Goal: Navigation & Orientation: Find specific page/section

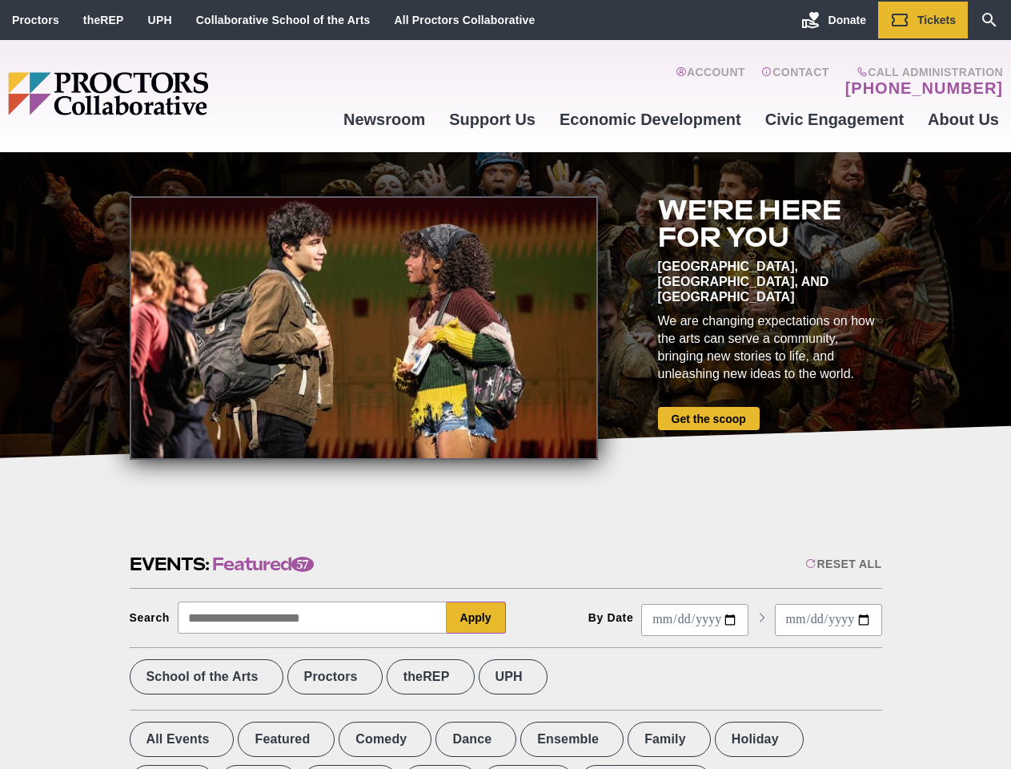
click at [505, 384] on div at bounding box center [364, 327] width 468 height 263
click at [842, 564] on div "Reset All" at bounding box center [843, 563] width 76 height 13
click at [476, 617] on button "Apply" at bounding box center [476, 617] width 59 height 32
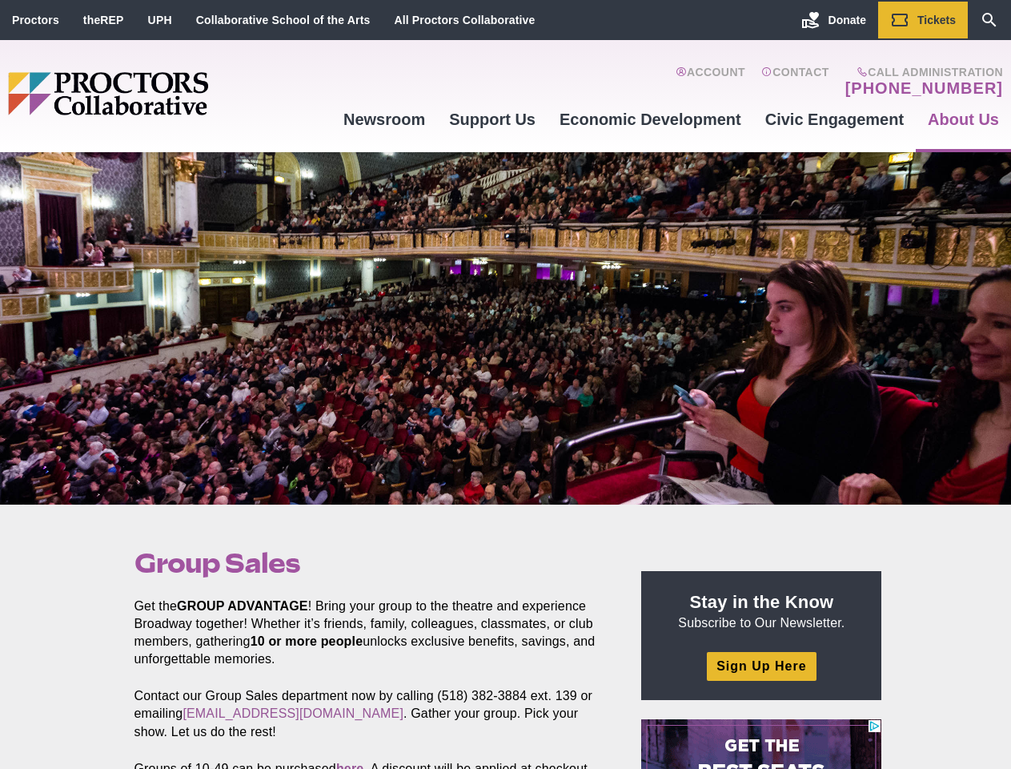
click at [505, 384] on div at bounding box center [505, 328] width 1011 height 352
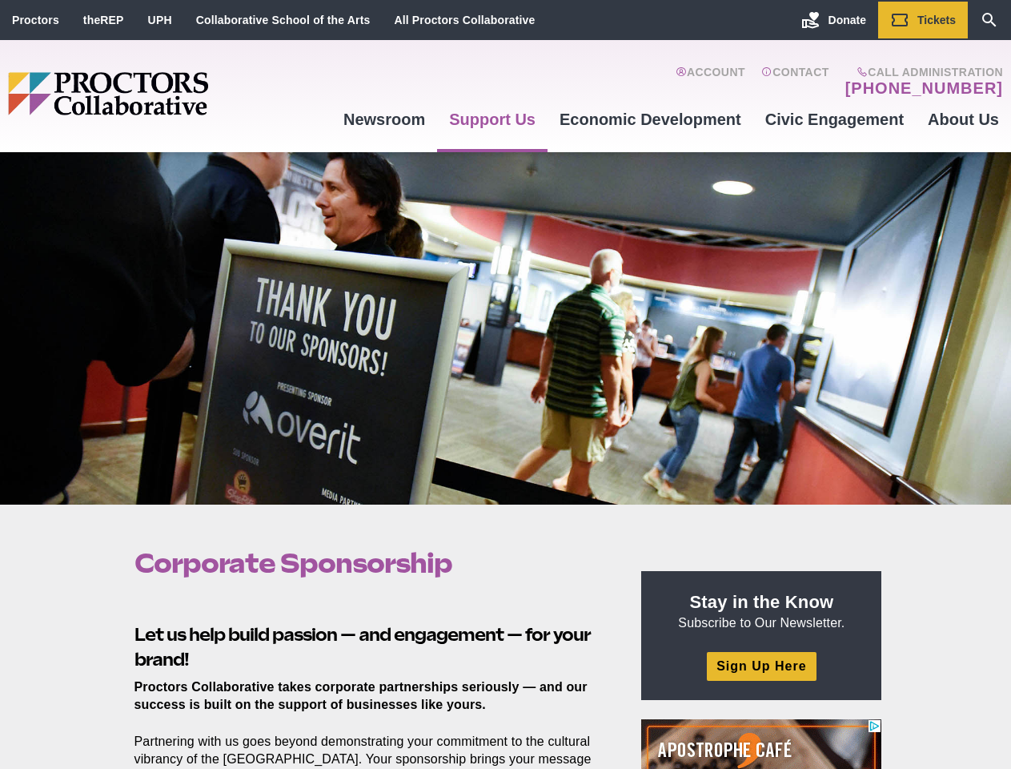
click at [505, 384] on div at bounding box center [505, 328] width 1011 height 352
